Goal: Share content: Share content

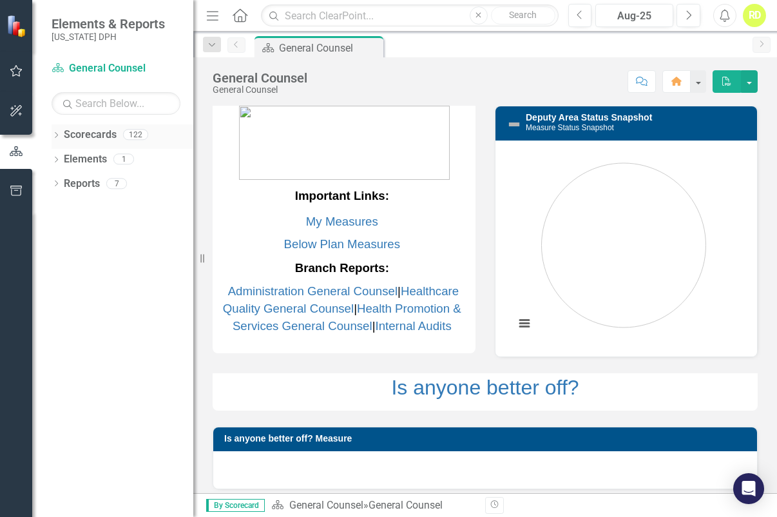
click at [53, 136] on icon "Dropdown" at bounding box center [56, 136] width 9 height 7
click at [73, 162] on link "DPH" at bounding box center [132, 159] width 122 height 15
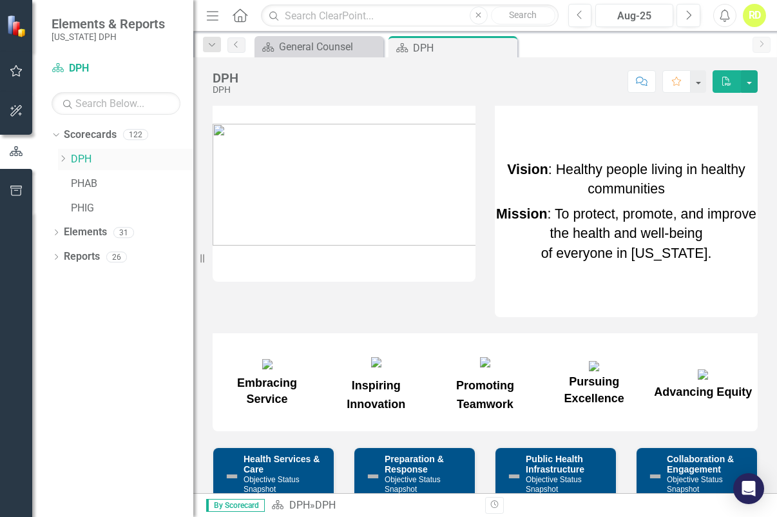
click at [81, 159] on link "DPH" at bounding box center [132, 159] width 122 height 15
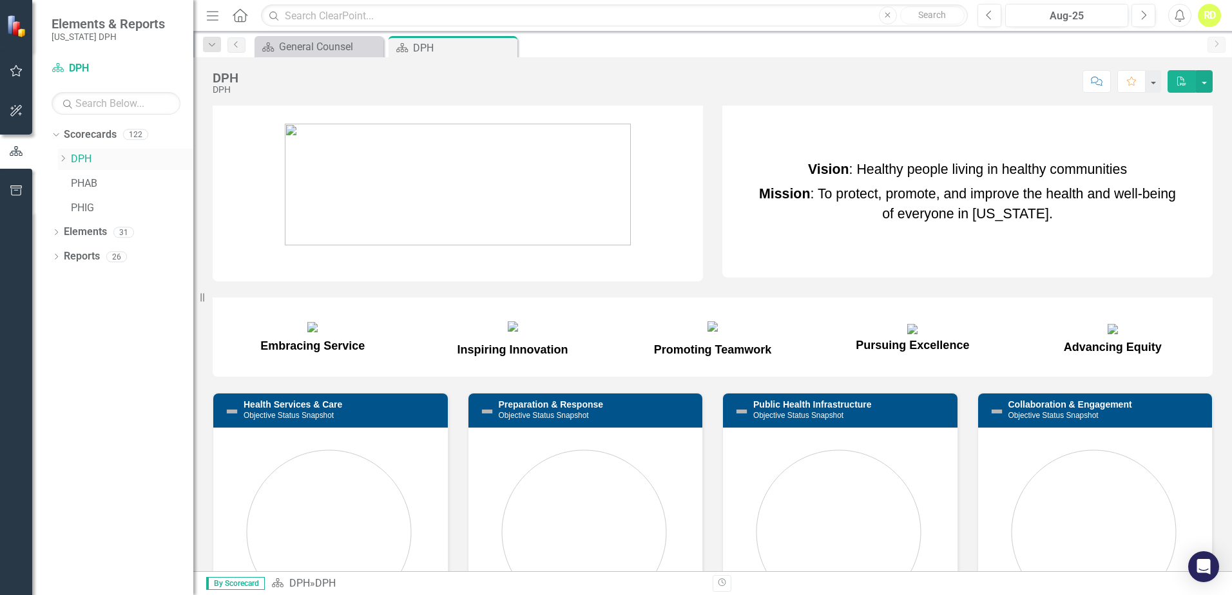
click at [72, 158] on link "DPH" at bounding box center [132, 159] width 122 height 15
click at [57, 233] on icon "Dropdown" at bounding box center [56, 233] width 9 height 7
click at [56, 330] on icon "Dropdown" at bounding box center [56, 330] width 9 height 7
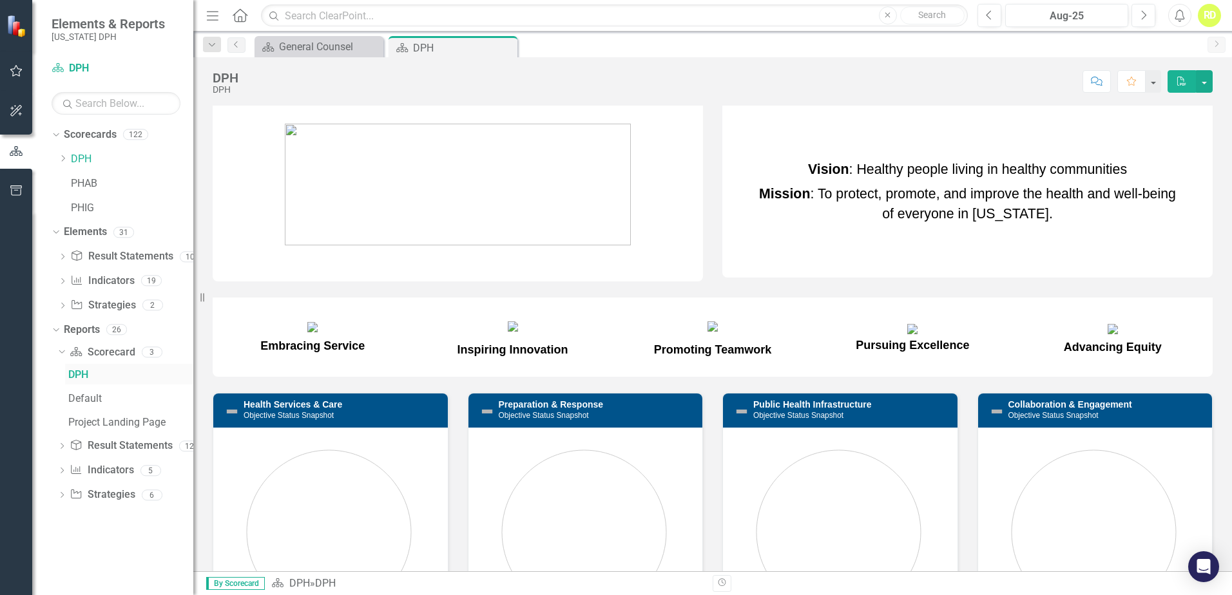
click at [79, 378] on div "DPH" at bounding box center [130, 375] width 125 height 12
click at [80, 63] on link "Scorecard DPH" at bounding box center [116, 68] width 129 height 15
click at [294, 46] on div "General Counsel" at bounding box center [321, 47] width 85 height 16
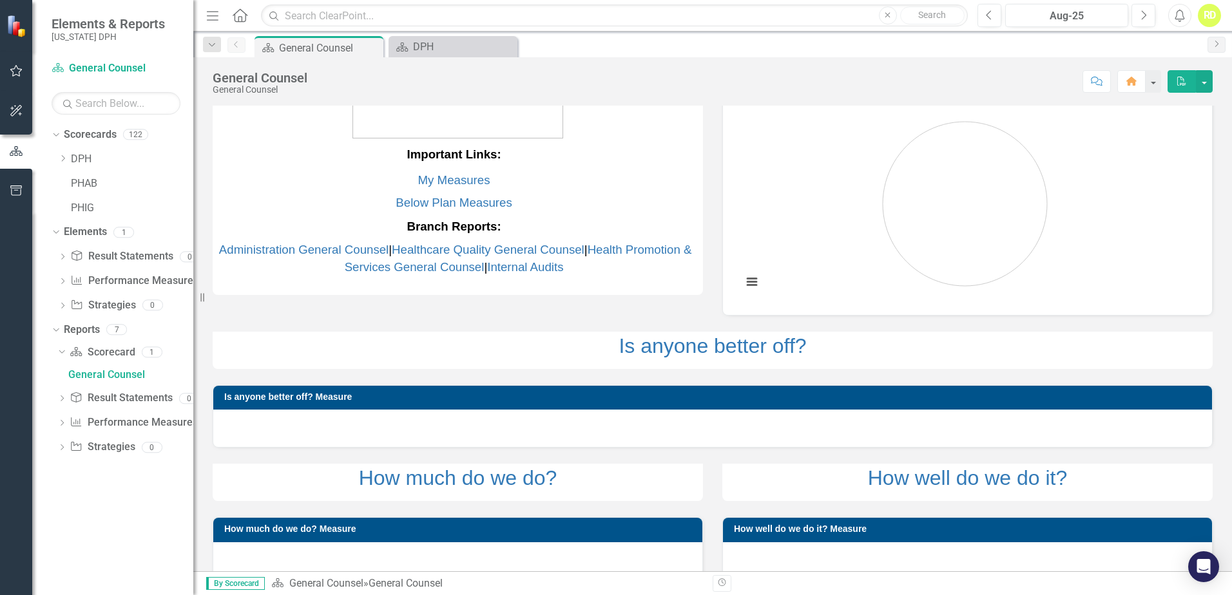
scroll to position [63, 0]
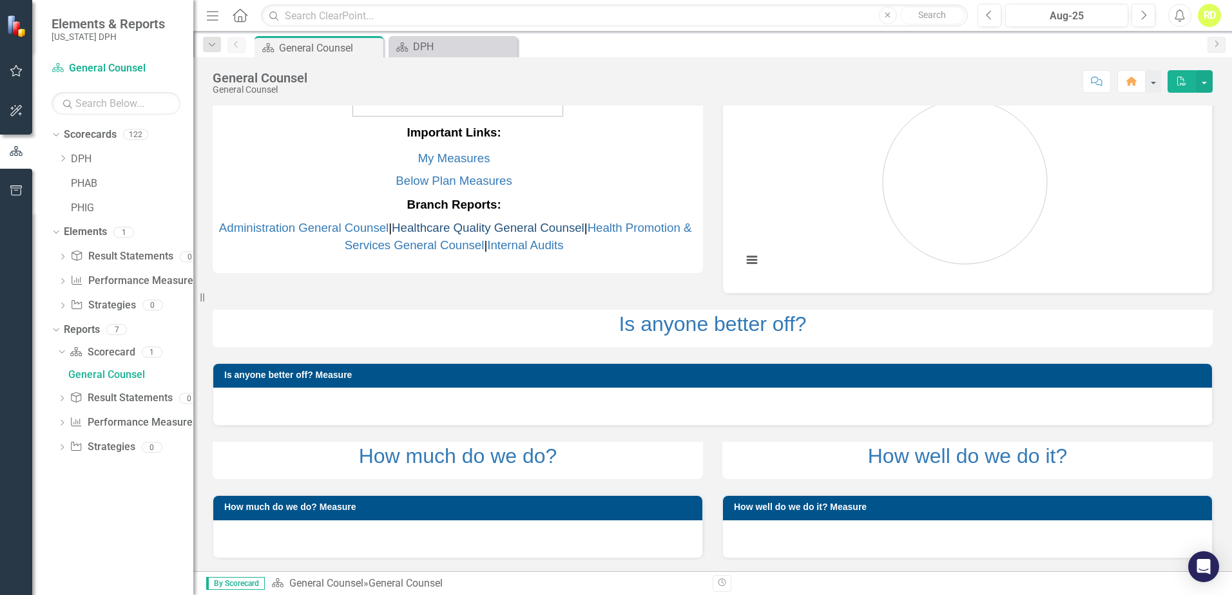
click at [466, 229] on link "Healthcare Quality General Counsel" at bounding box center [488, 228] width 193 height 14
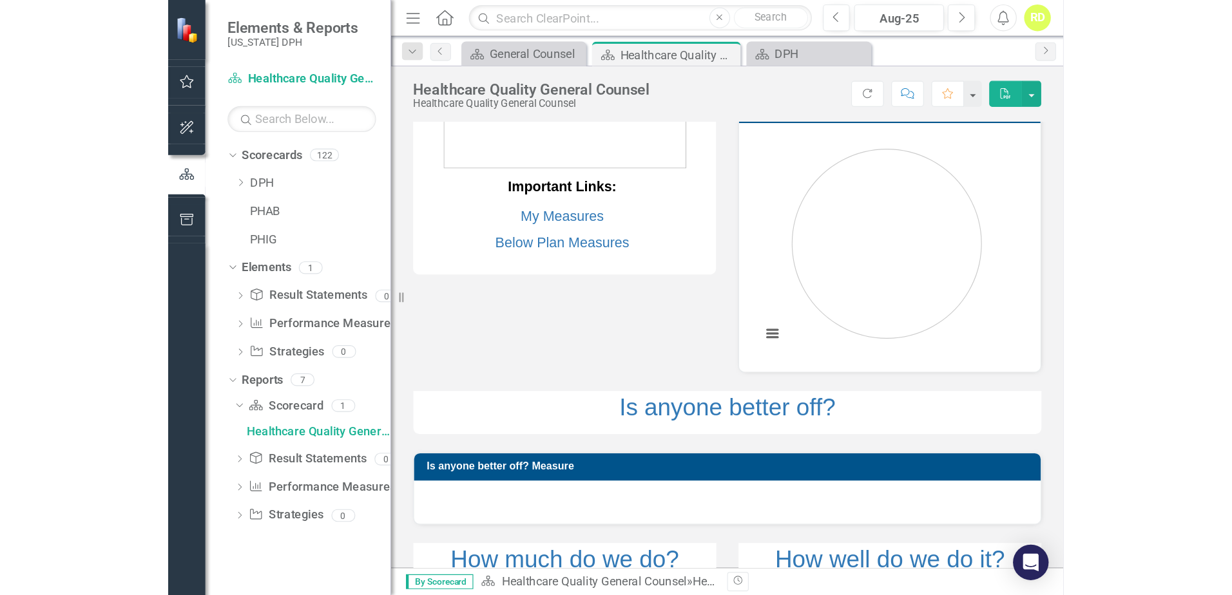
scroll to position [64, 0]
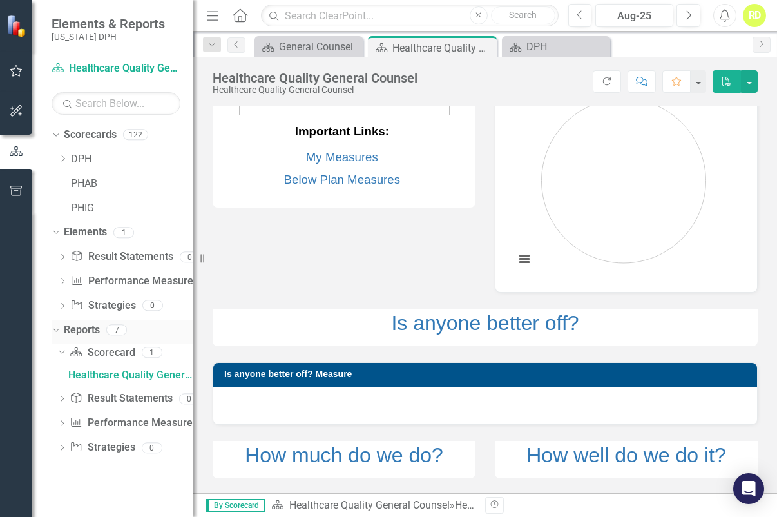
click at [115, 332] on div "7" at bounding box center [116, 329] width 21 height 11
click at [121, 234] on div "1" at bounding box center [123, 232] width 21 height 11
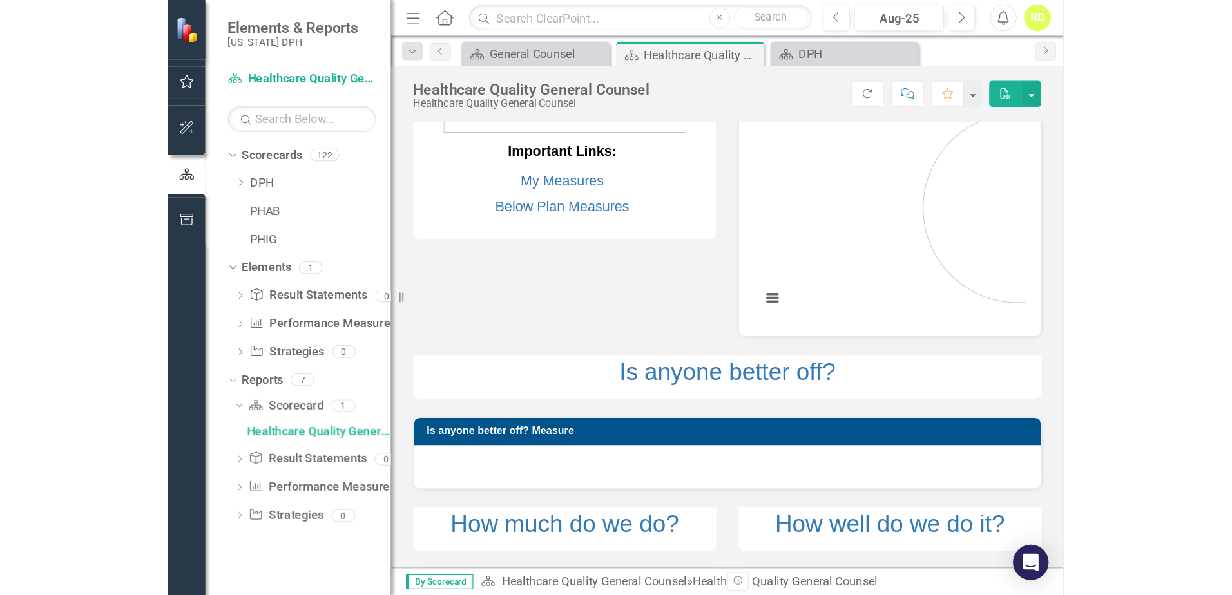
scroll to position [63, 0]
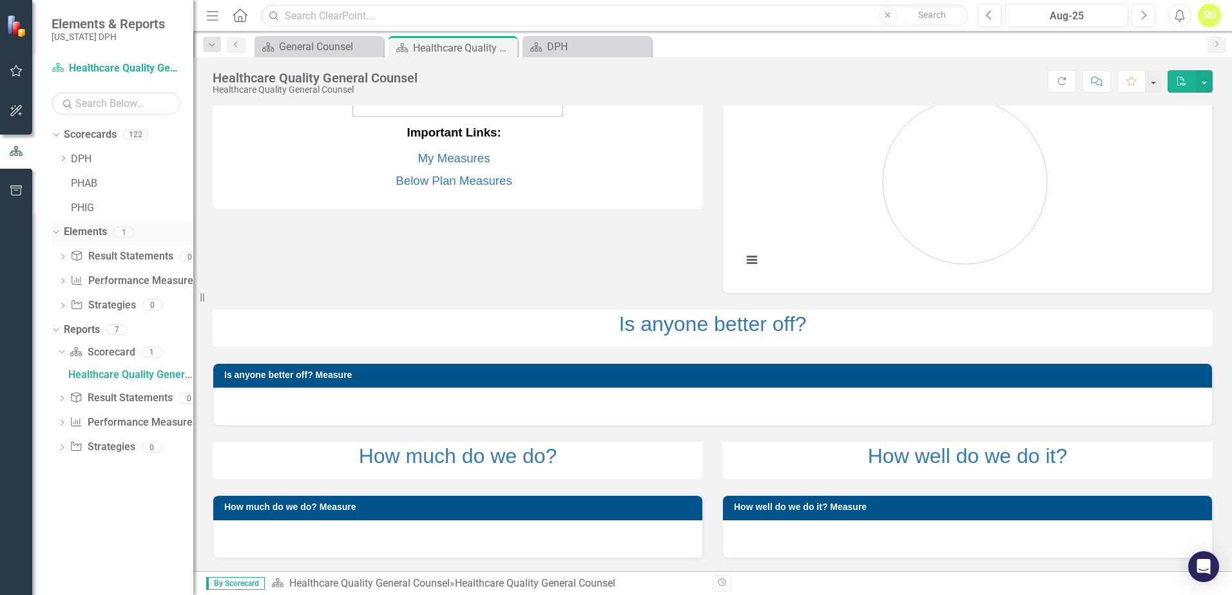
click at [83, 233] on link "Elements" at bounding box center [85, 232] width 43 height 15
click at [125, 325] on div "7" at bounding box center [116, 329] width 21 height 11
click at [151, 348] on div "1" at bounding box center [152, 352] width 21 height 11
click at [128, 378] on div "Healthcare Quality General Counsel" at bounding box center [130, 375] width 125 height 12
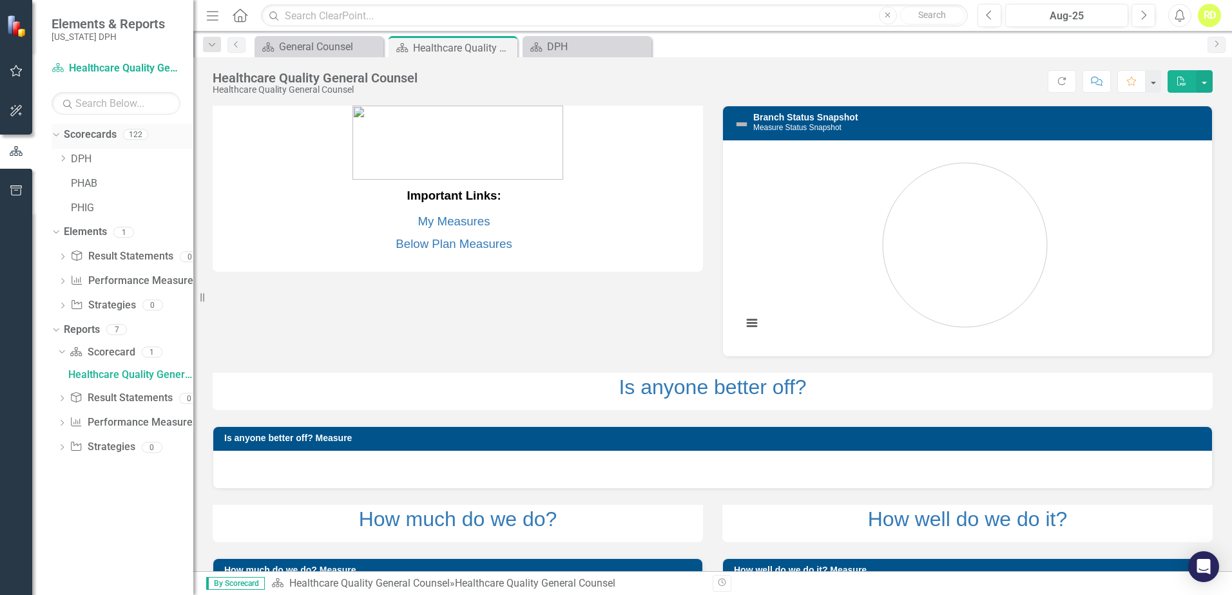
click at [135, 134] on div "122" at bounding box center [135, 134] width 25 height 11
click at [305, 44] on div "General Counsel" at bounding box center [321, 47] width 85 height 16
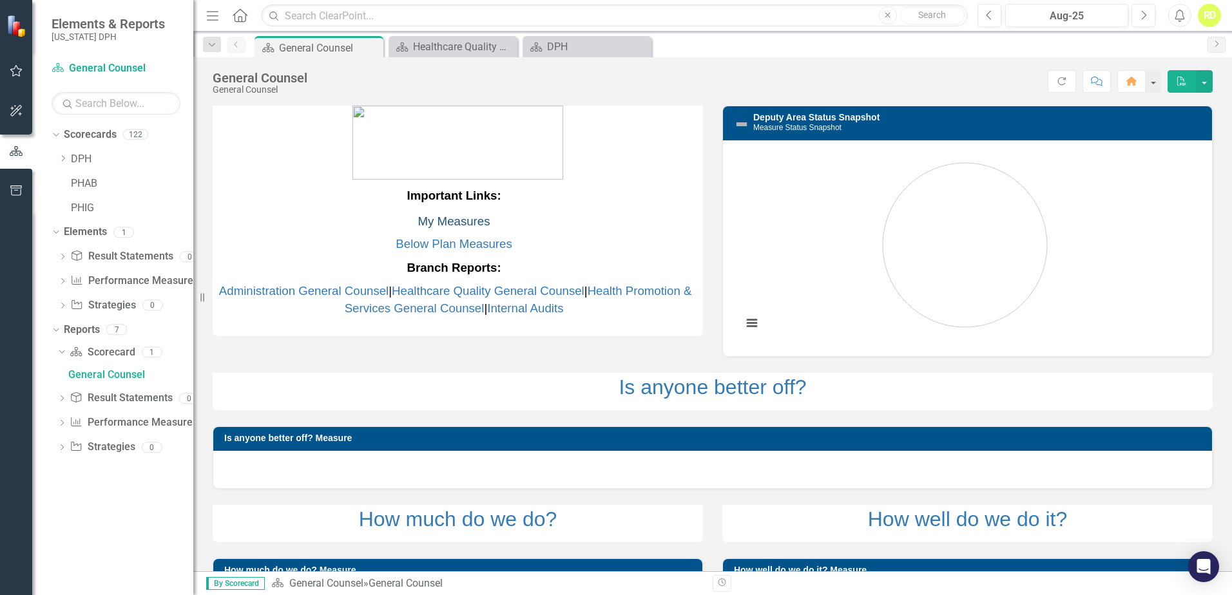
click at [448, 223] on link "My Measures" at bounding box center [454, 222] width 72 height 14
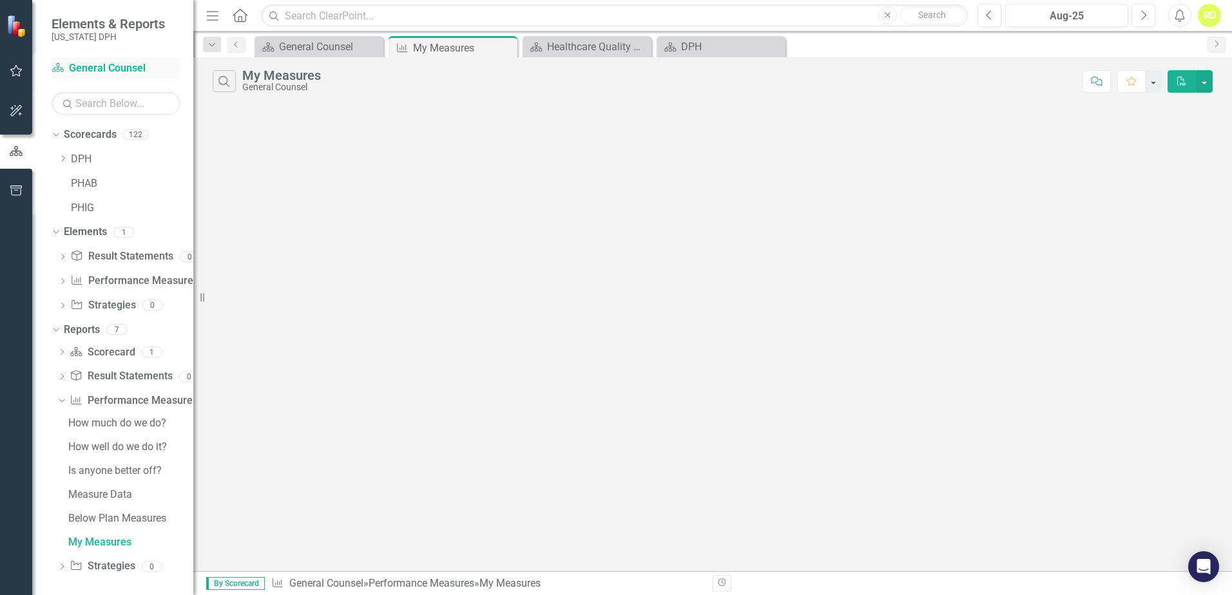
click at [135, 74] on link "Scorecard General Counsel" at bounding box center [116, 68] width 129 height 15
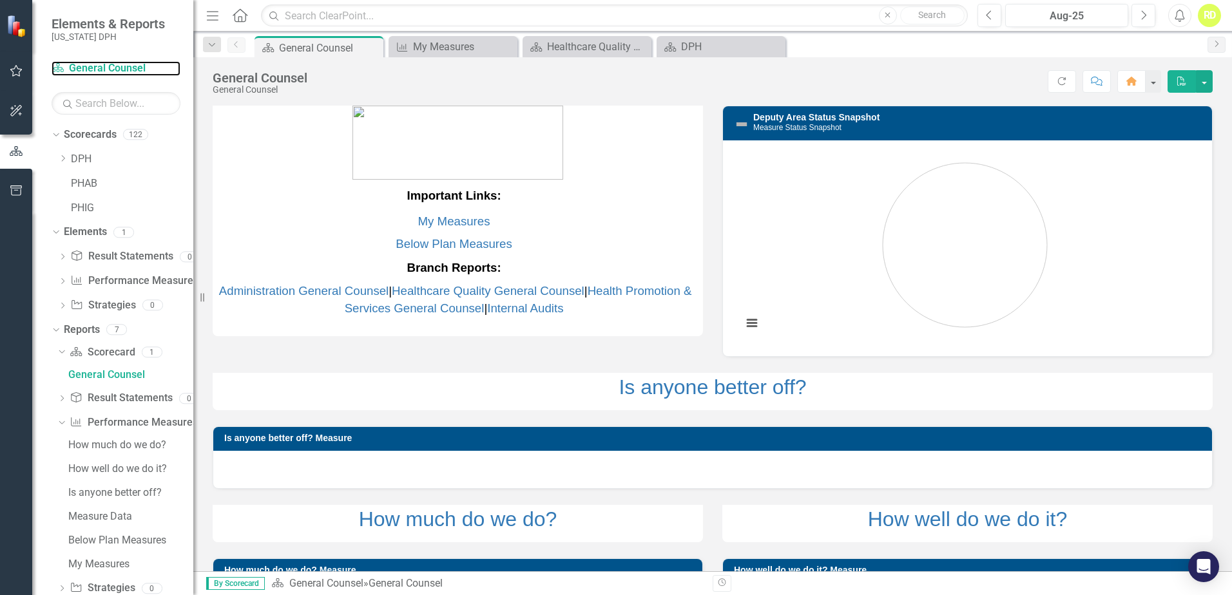
scroll to position [63, 0]
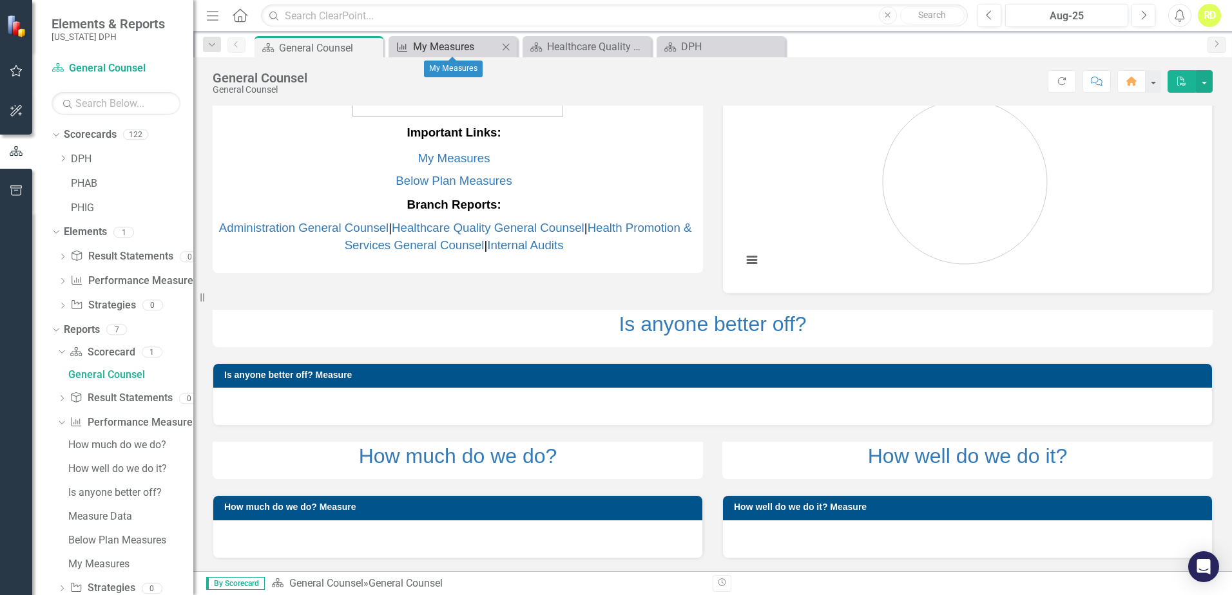
click at [428, 50] on div "My Measures" at bounding box center [455, 47] width 85 height 16
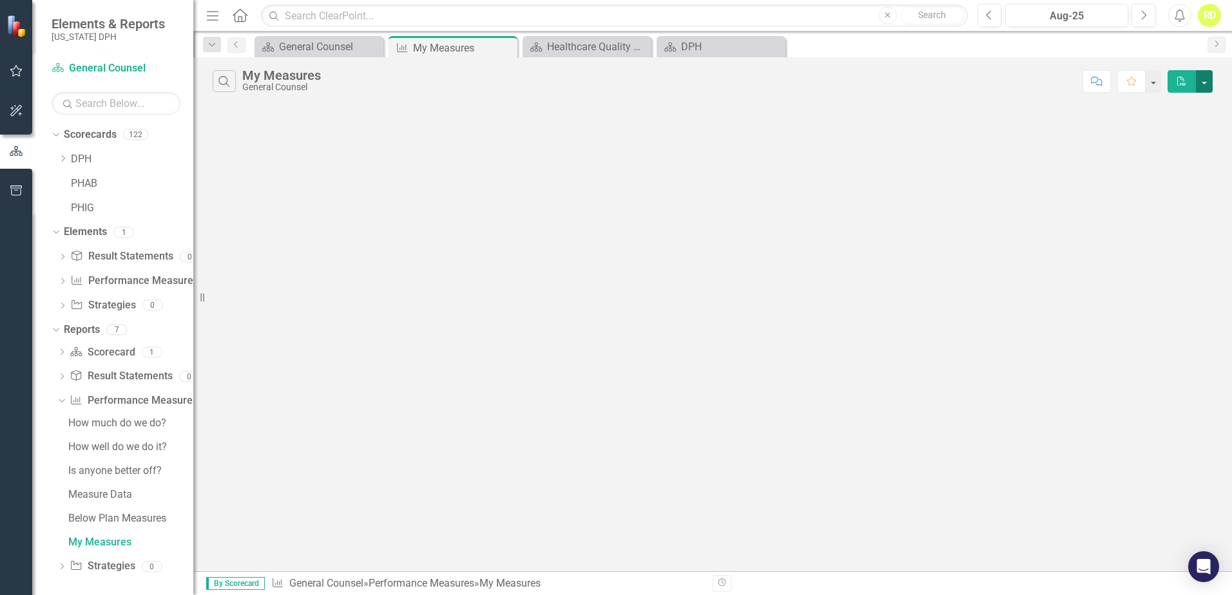
click at [776, 83] on button "button" at bounding box center [1204, 81] width 17 height 23
click at [149, 349] on div "1" at bounding box center [152, 347] width 21 height 11
click at [120, 329] on div "7" at bounding box center [116, 325] width 21 height 11
click at [125, 227] on div "1" at bounding box center [123, 227] width 21 height 11
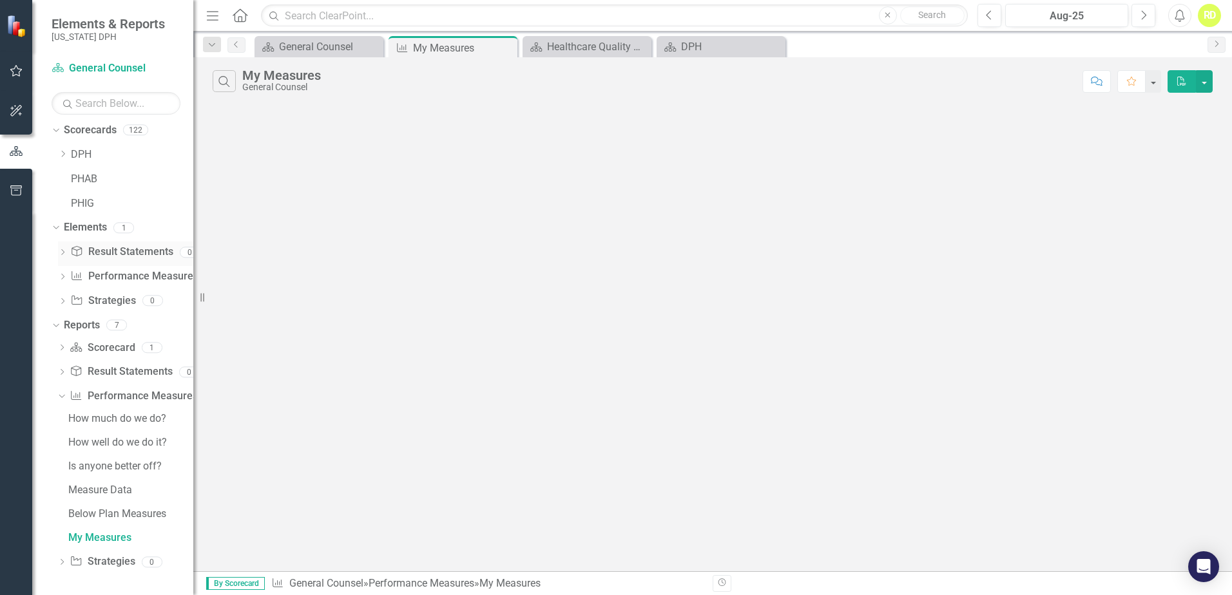
click at [154, 256] on link "Result Statement Result Statements" at bounding box center [121, 252] width 102 height 15
click at [112, 325] on div "7" at bounding box center [116, 325] width 21 height 11
click at [59, 330] on div "Dropdown" at bounding box center [56, 327] width 9 height 6
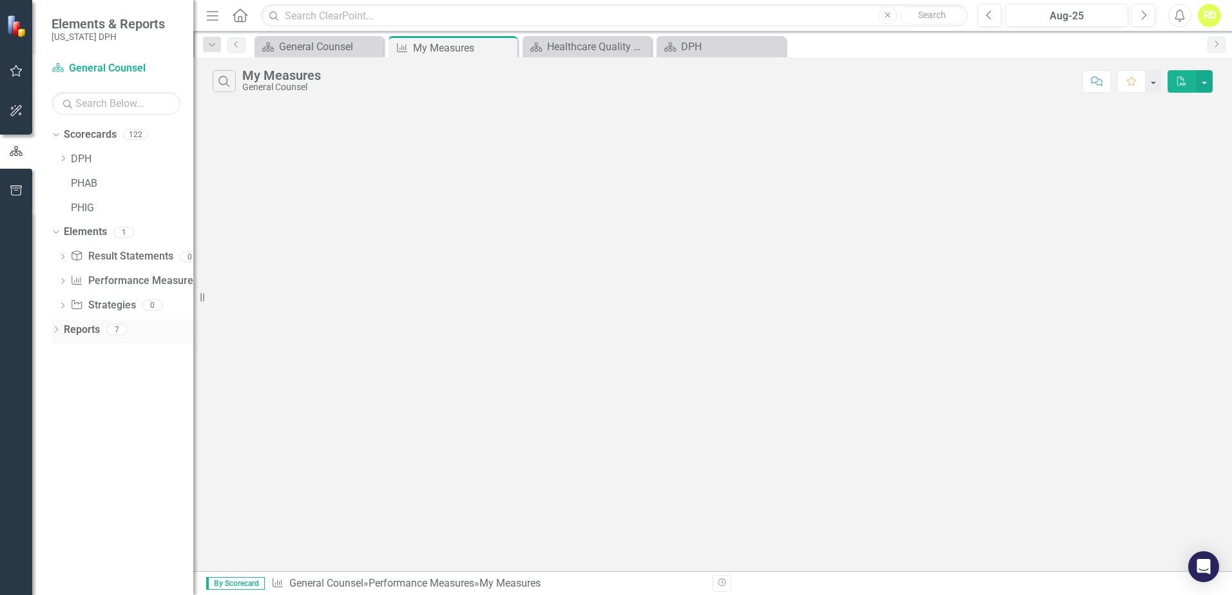
click at [59, 329] on icon "Dropdown" at bounding box center [56, 330] width 9 height 7
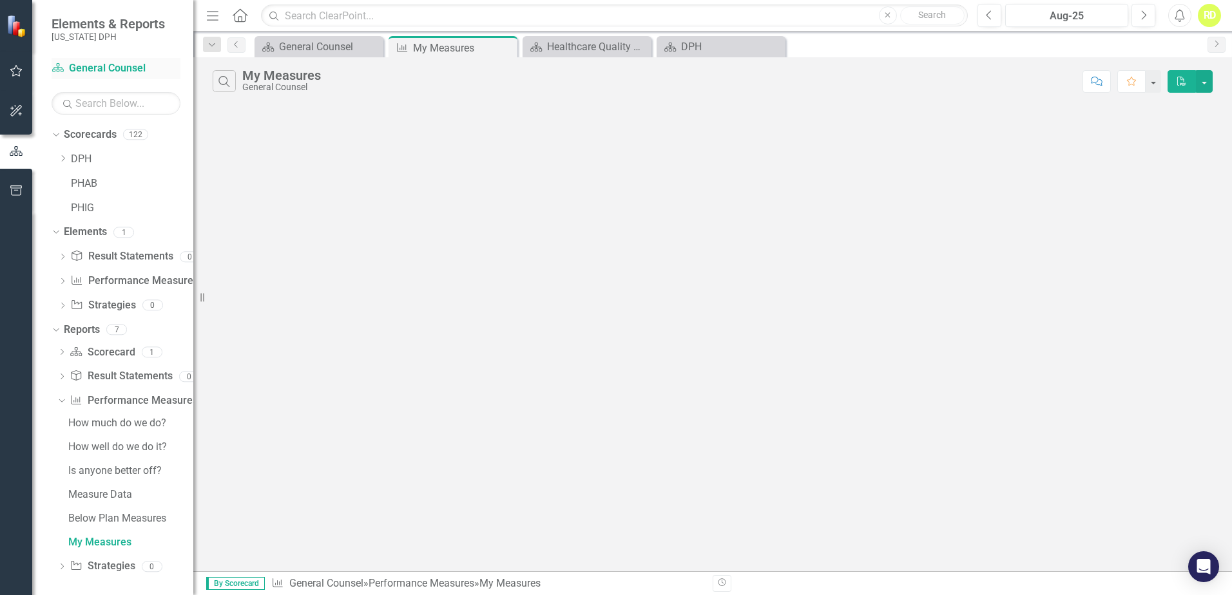
click at [107, 73] on link "Scorecard General Counsel" at bounding box center [116, 68] width 129 height 15
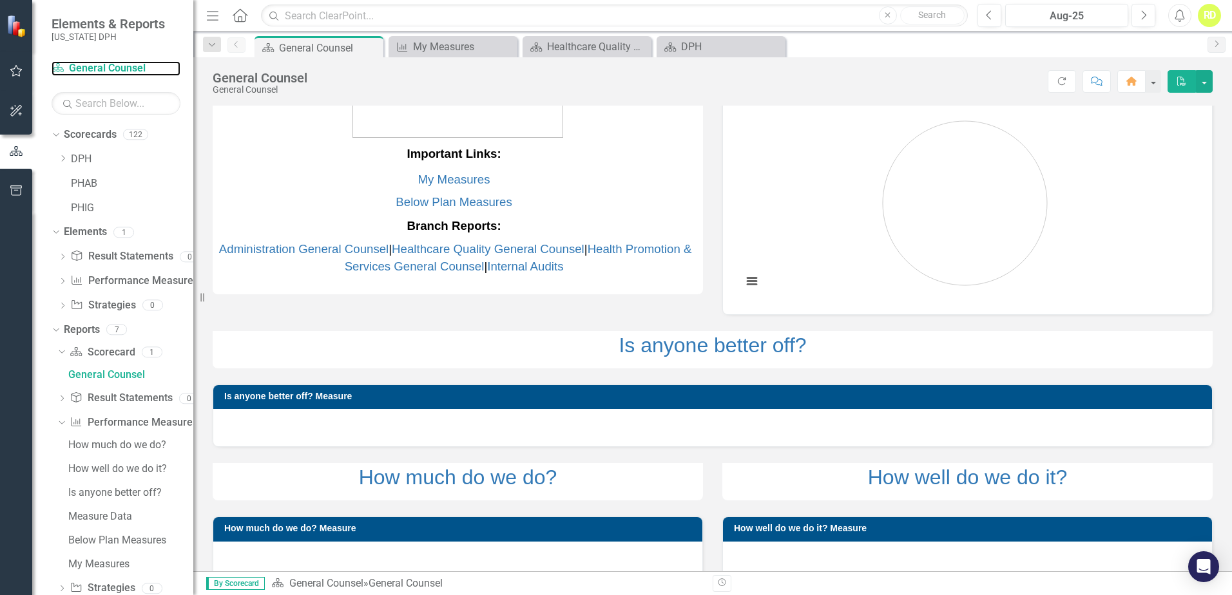
scroll to position [63, 0]
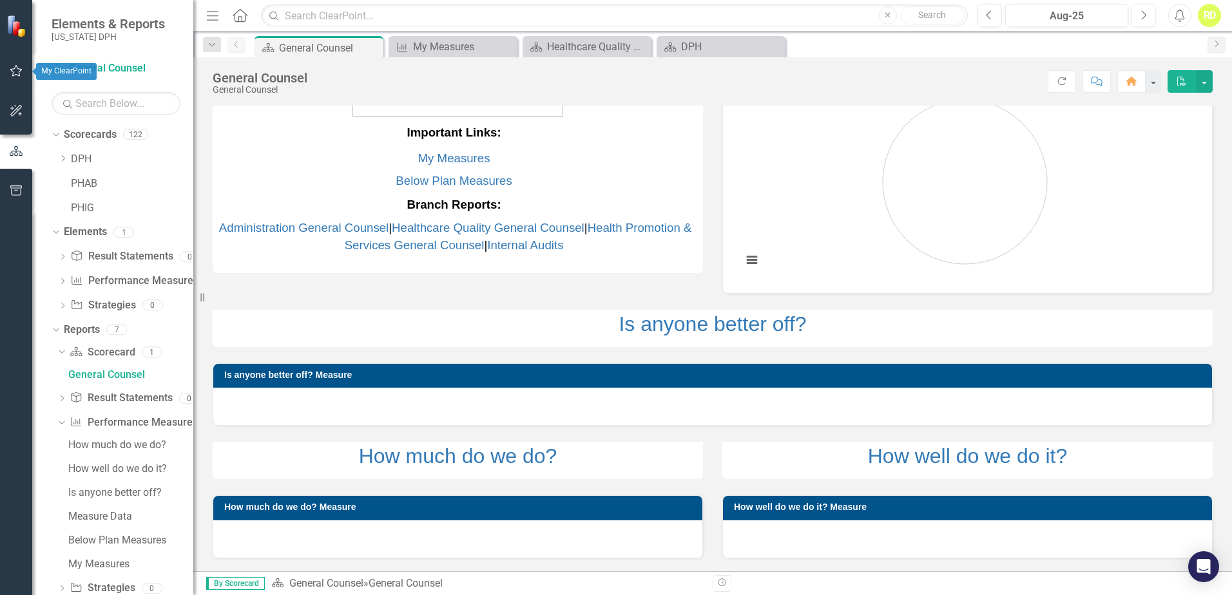
click at [11, 80] on button "button" at bounding box center [16, 71] width 29 height 27
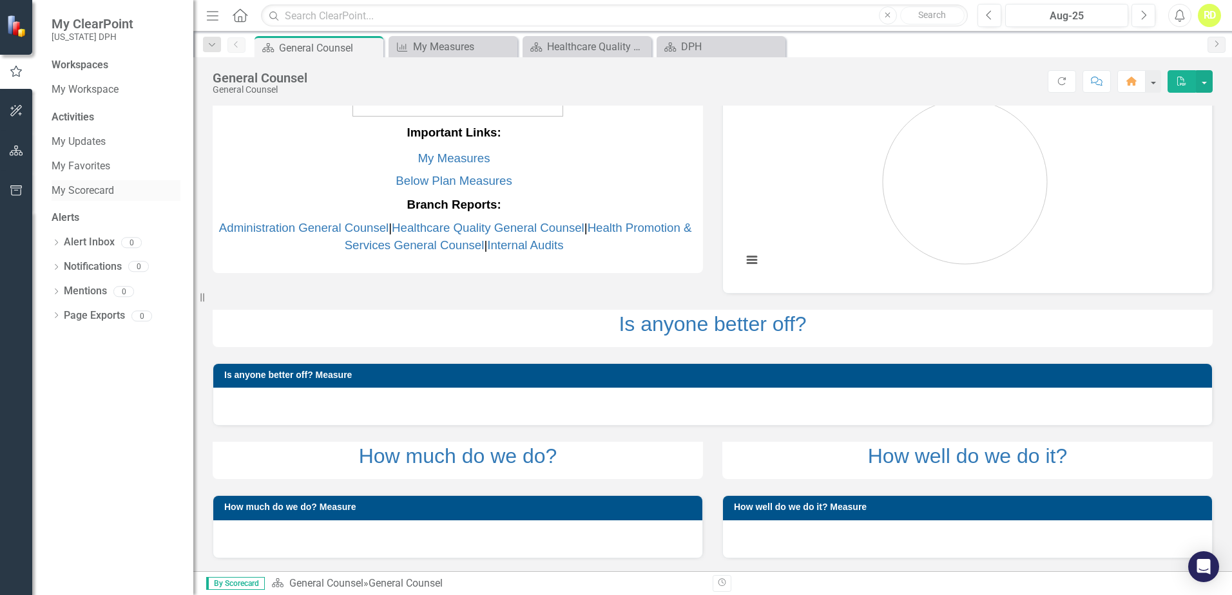
click at [86, 193] on link "My Scorecard" at bounding box center [116, 191] width 129 height 15
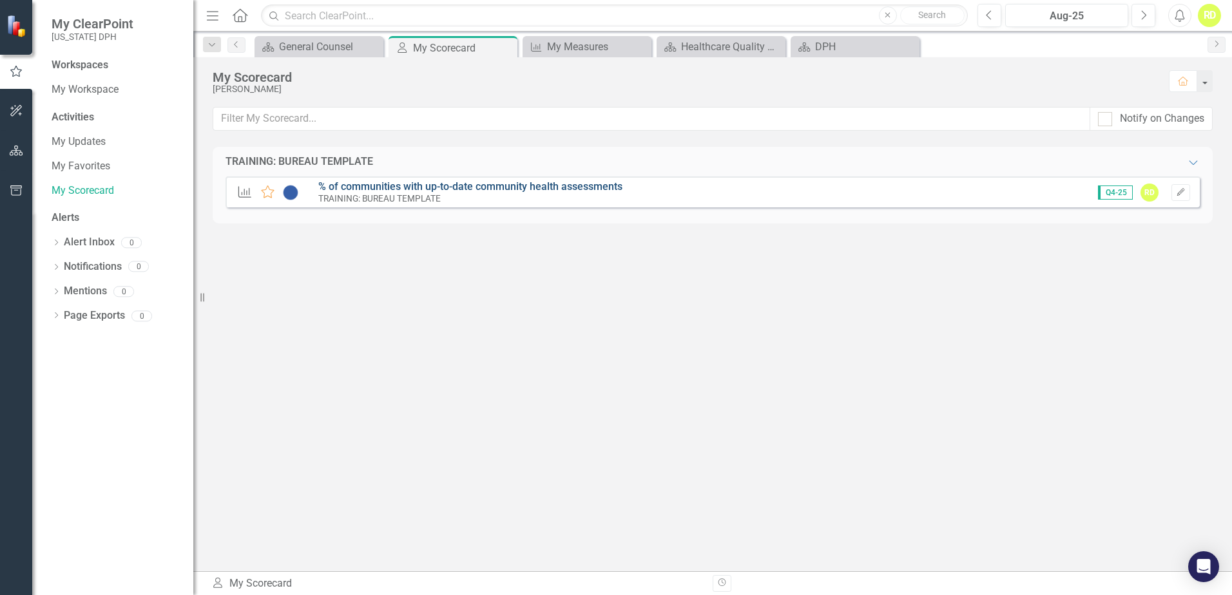
click at [494, 186] on link "% of communities with up-to-date community health assessments" at bounding box center [470, 186] width 304 height 12
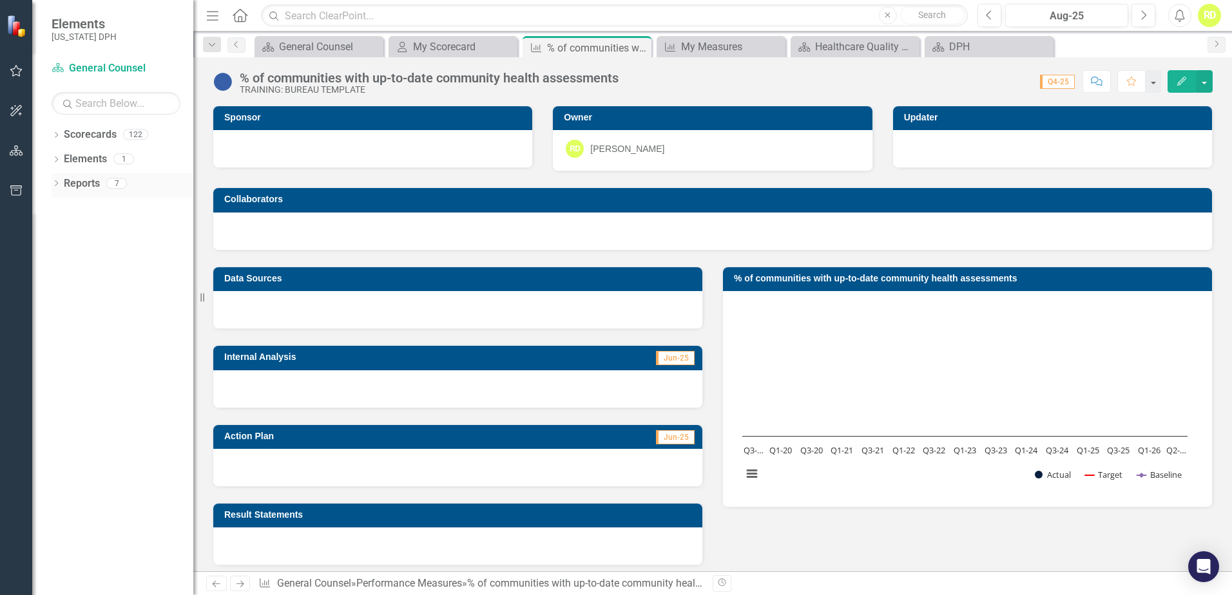
click at [77, 186] on link "Reports" at bounding box center [82, 184] width 36 height 15
click at [64, 136] on link "Scorecards" at bounding box center [90, 135] width 53 height 15
click at [55, 135] on icon "Dropdown" at bounding box center [56, 136] width 9 height 7
click at [71, 156] on link "DPH" at bounding box center [132, 159] width 122 height 15
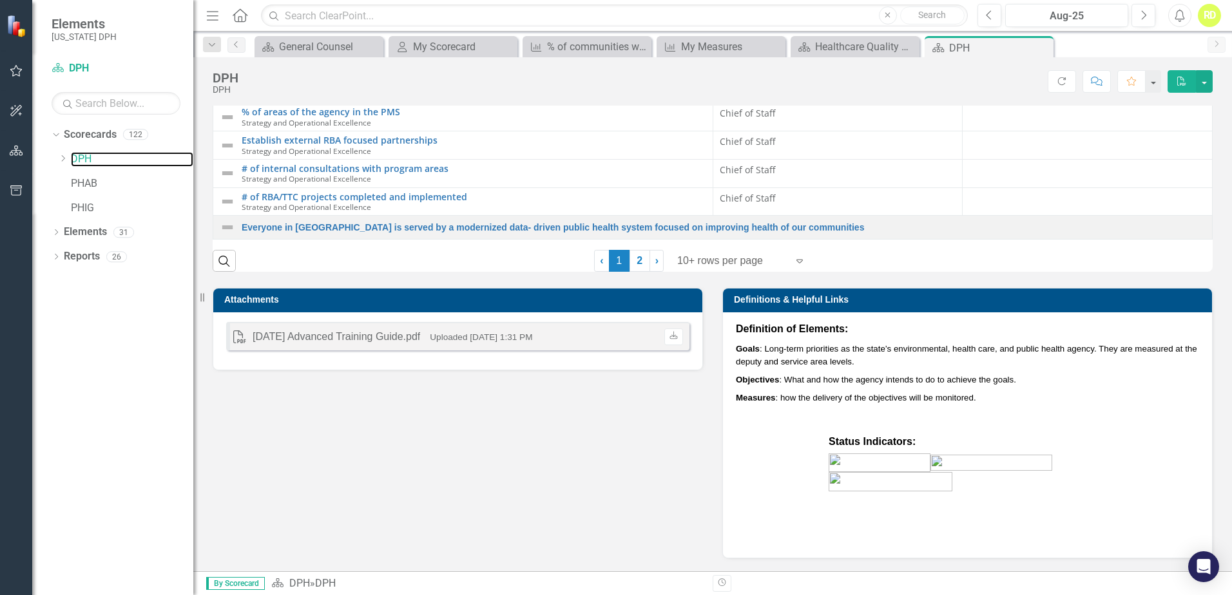
scroll to position [1417, 0]
click at [637, 272] on link "2" at bounding box center [639, 261] width 21 height 22
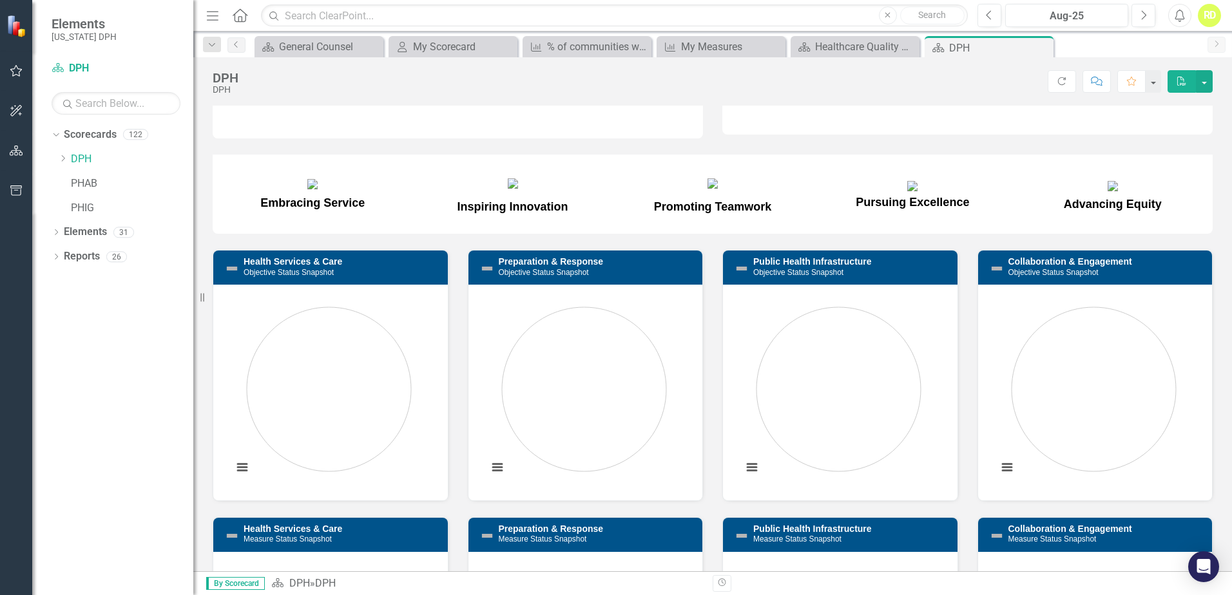
scroll to position [0, 0]
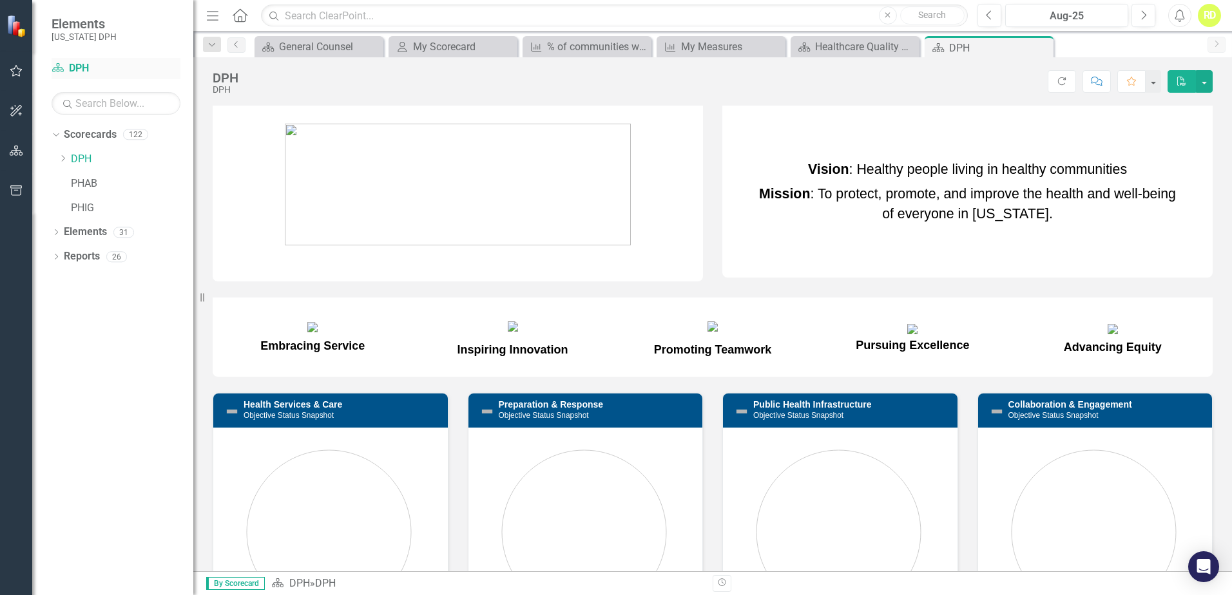
click at [73, 73] on link "Scorecard DPH" at bounding box center [116, 68] width 129 height 15
click at [285, 52] on div "General Counsel" at bounding box center [321, 47] width 85 height 16
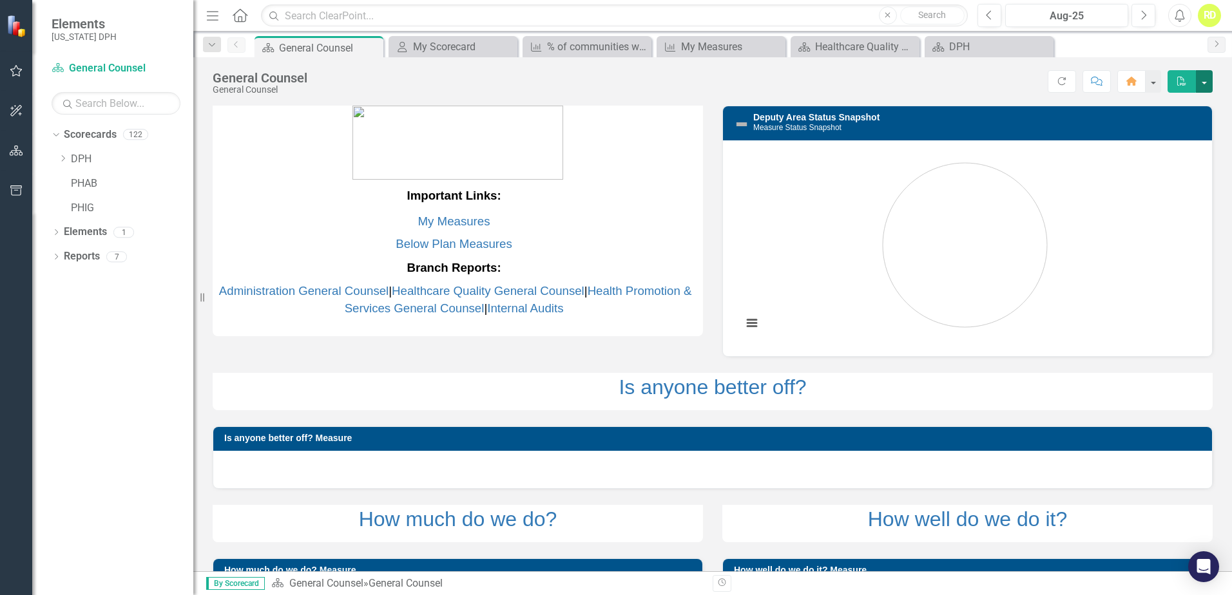
drag, startPoint x: 1203, startPoint y: 79, endPoint x: 1196, endPoint y: 81, distance: 6.7
click at [776, 81] on button "button" at bounding box center [1204, 81] width 17 height 23
click at [776, 101] on link "PDF Export to PDF" at bounding box center [1161, 105] width 102 height 24
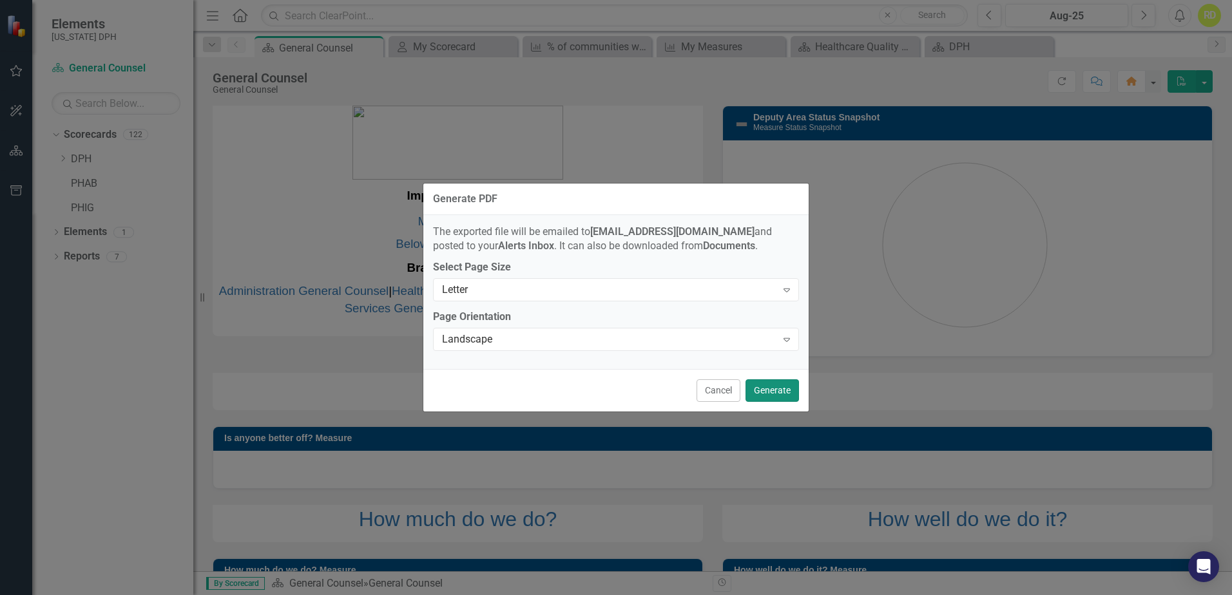
click at [765, 398] on button "Generate" at bounding box center [771, 390] width 53 height 23
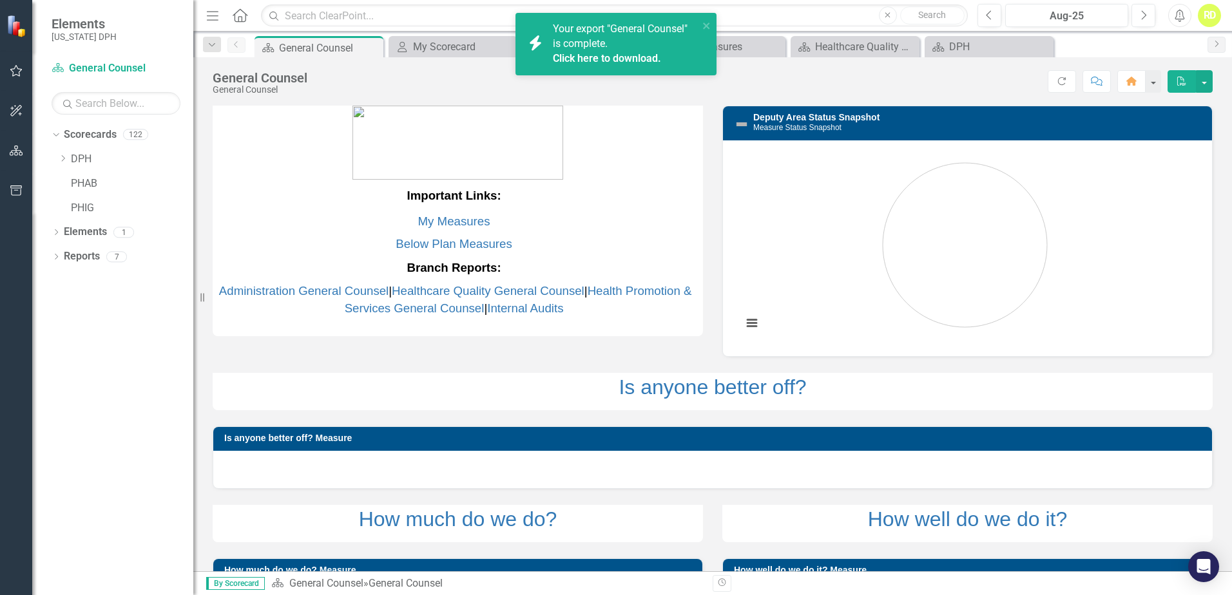
click at [621, 61] on link "Click here to download." at bounding box center [607, 58] width 108 height 12
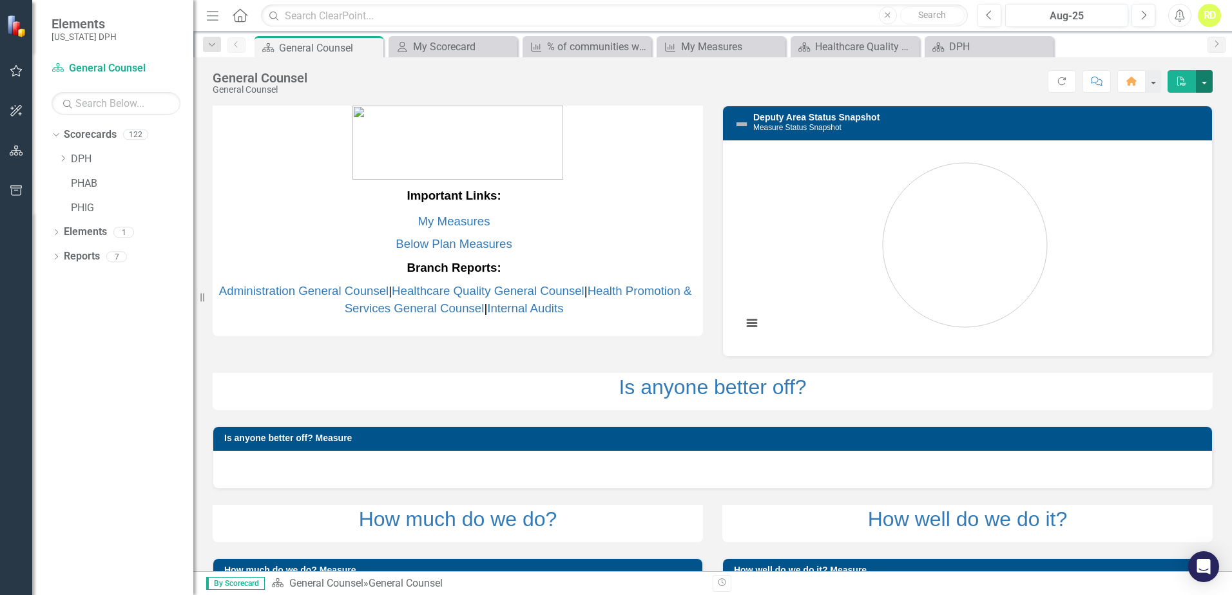
click at [776, 75] on button "button" at bounding box center [1204, 81] width 17 height 23
click at [776, 133] on link "Email Email Page" at bounding box center [1161, 129] width 102 height 24
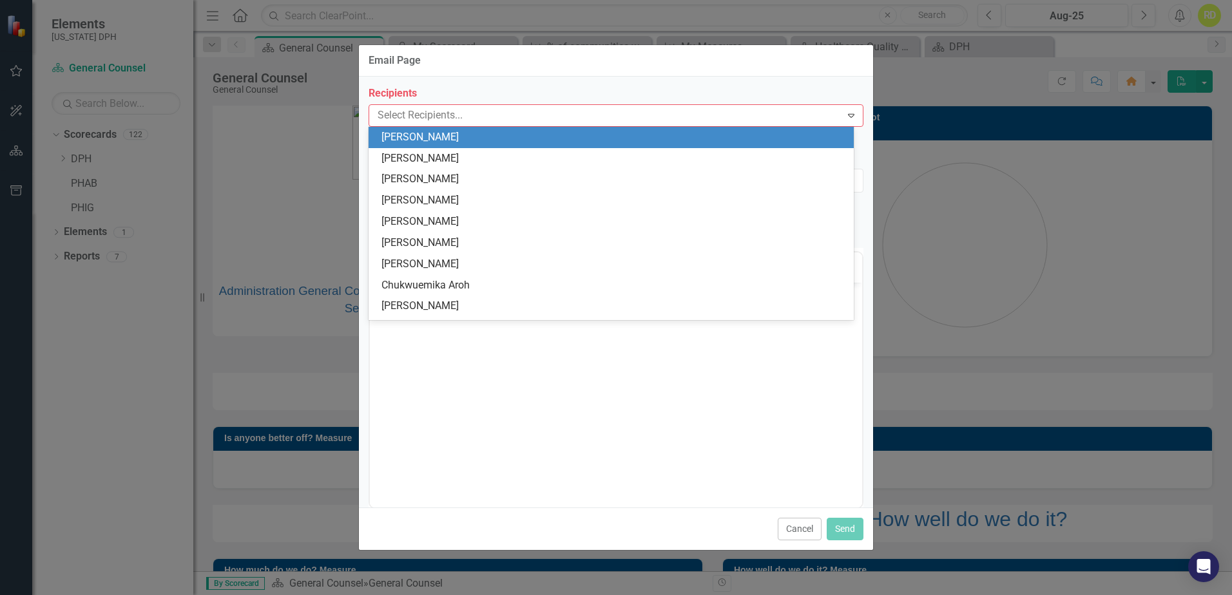
click at [533, 113] on div at bounding box center [606, 115] width 468 height 17
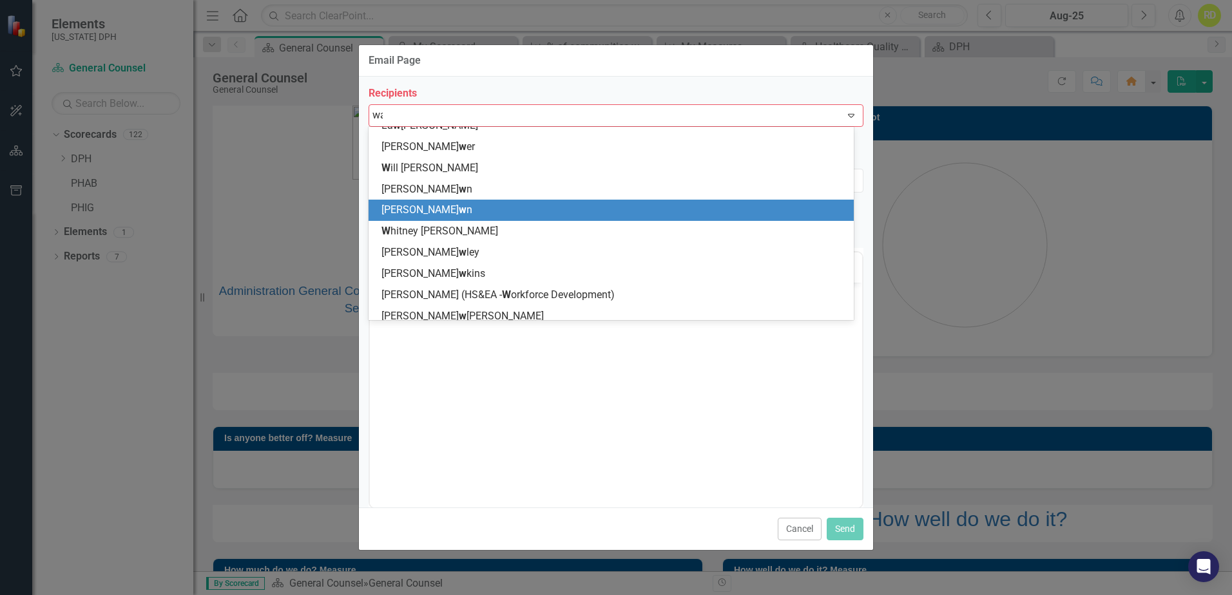
scroll to position [18, 0]
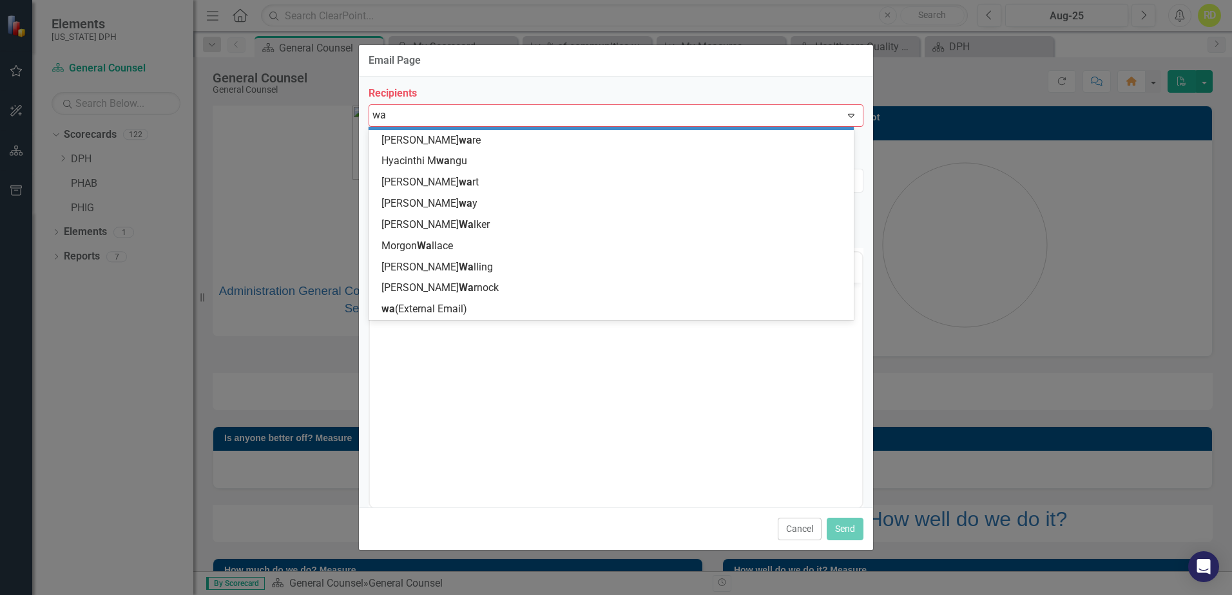
type input "war"
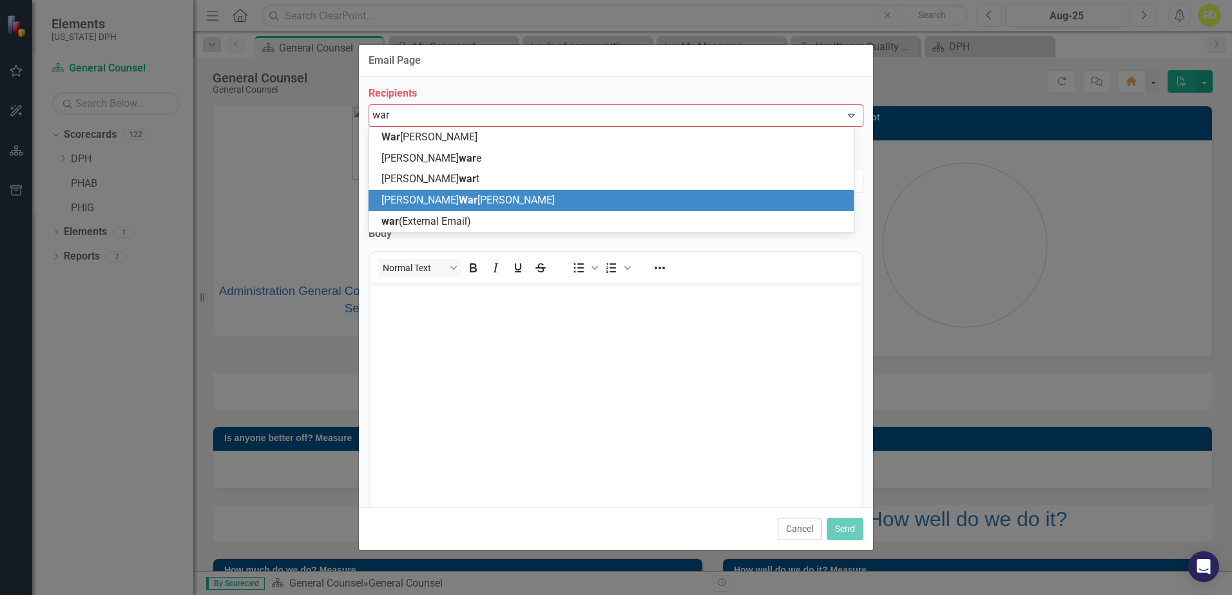
click at [469, 200] on div "[PERSON_NAME] War [PERSON_NAME]" at bounding box center [613, 200] width 465 height 15
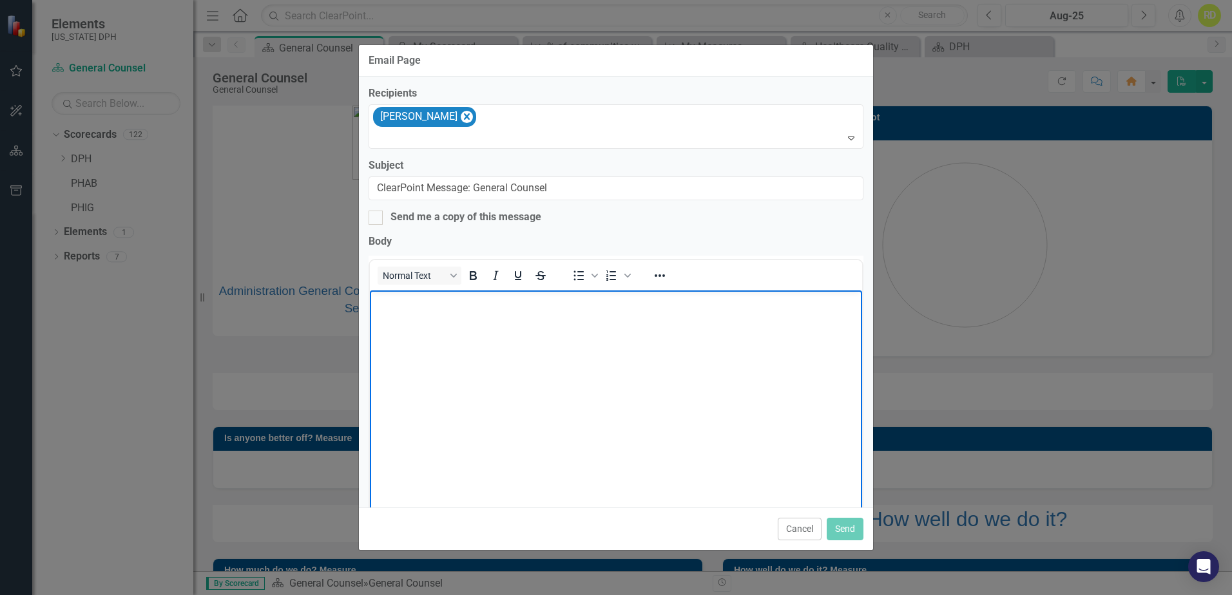
click at [434, 309] on body "Rich Text Area. Press ALT-0 for help." at bounding box center [616, 386] width 492 height 193
click at [776, 483] on html "Pay attention to training!" at bounding box center [616, 386] width 492 height 193
click at [776, 516] on button "Send" at bounding box center [845, 529] width 37 height 23
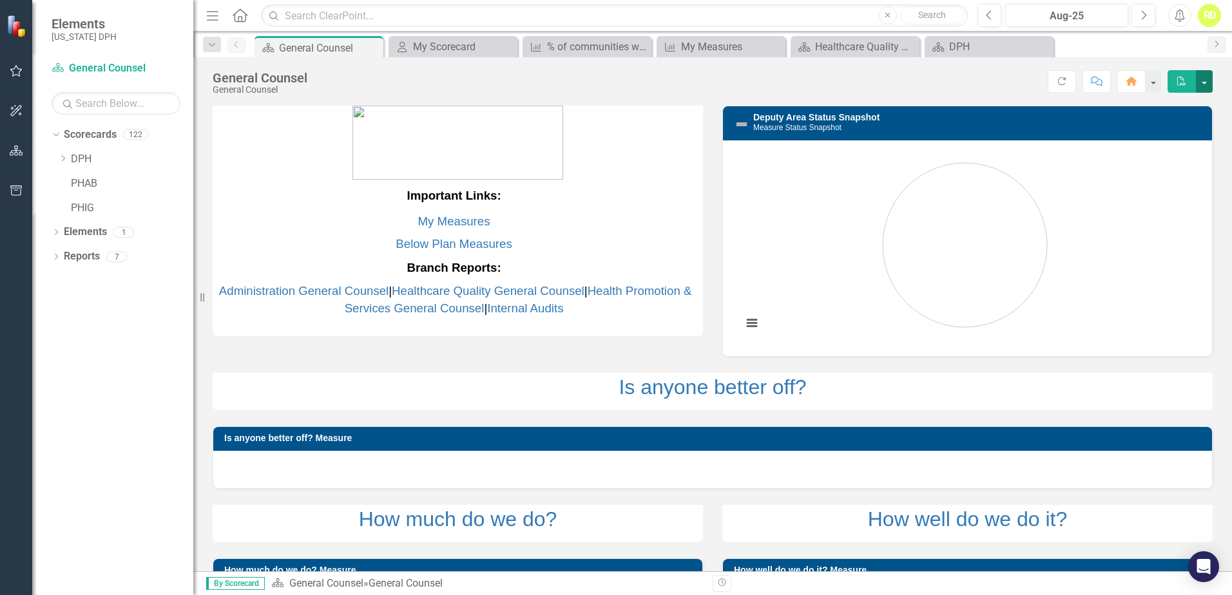
click at [776, 83] on button "button" at bounding box center [1204, 81] width 17 height 23
click at [776, 129] on link "Email Email Page" at bounding box center [1161, 129] width 102 height 24
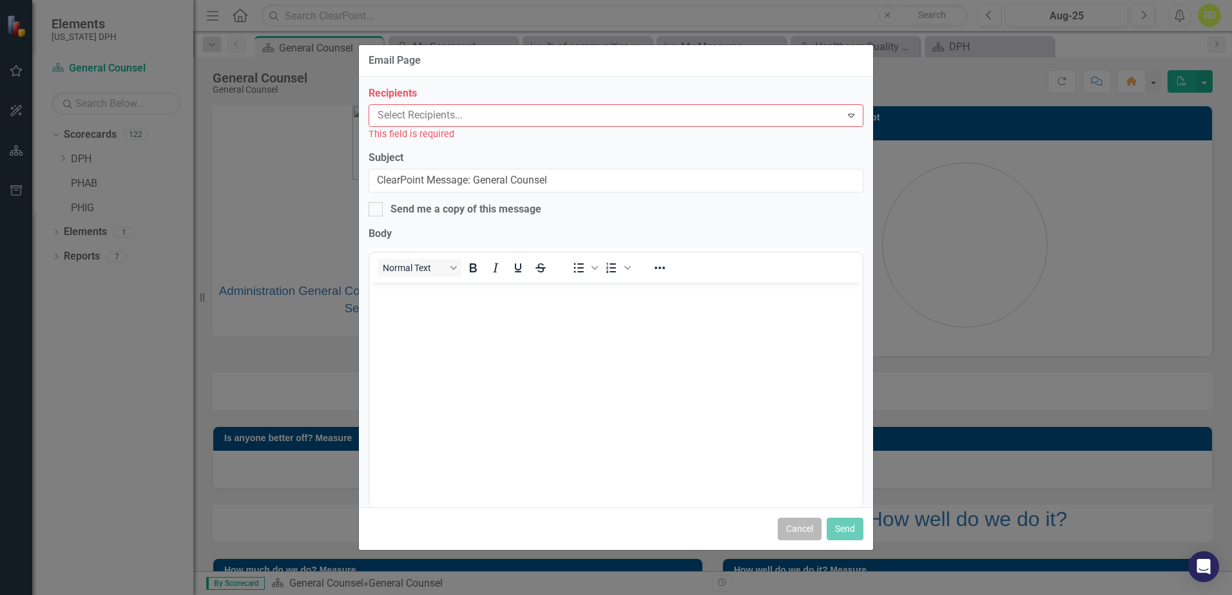
click at [776, 516] on button "Cancel" at bounding box center [800, 529] width 44 height 23
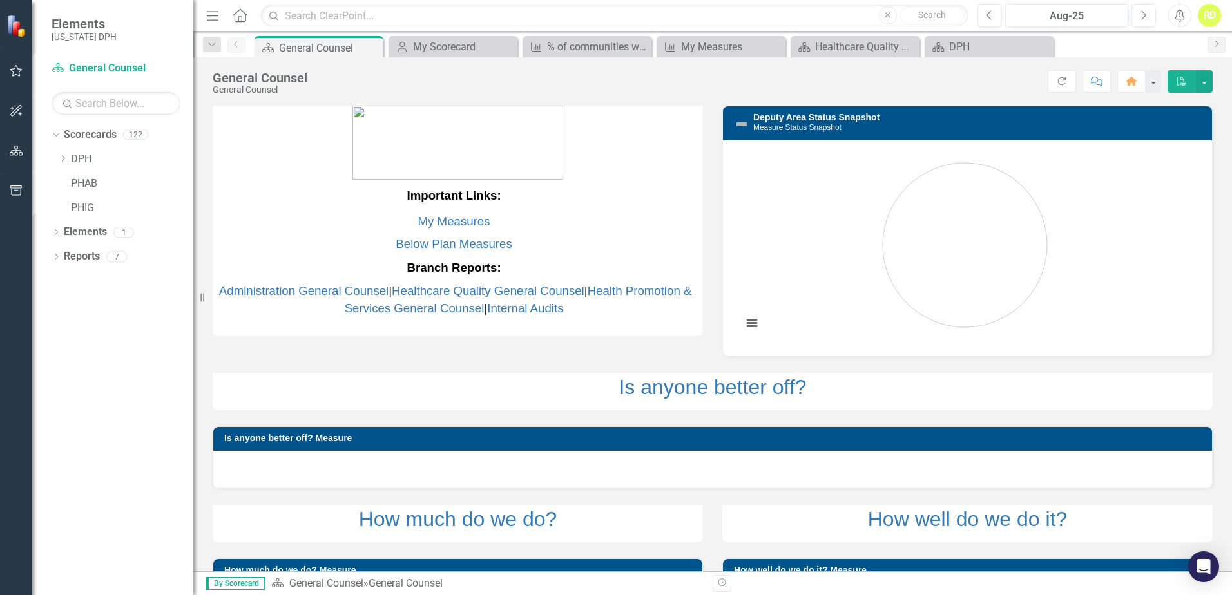
click at [216, 18] on icon "Menu" at bounding box center [212, 15] width 17 height 14
